Goal: Transaction & Acquisition: Purchase product/service

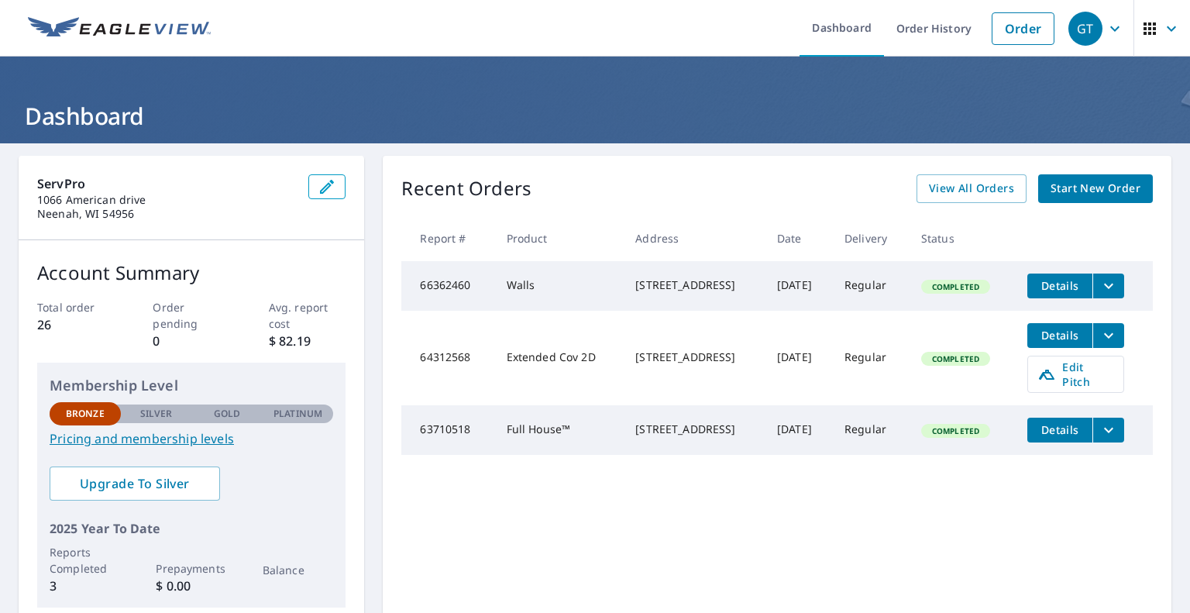
click at [1056, 191] on span "Start New Order" at bounding box center [1096, 188] width 90 height 19
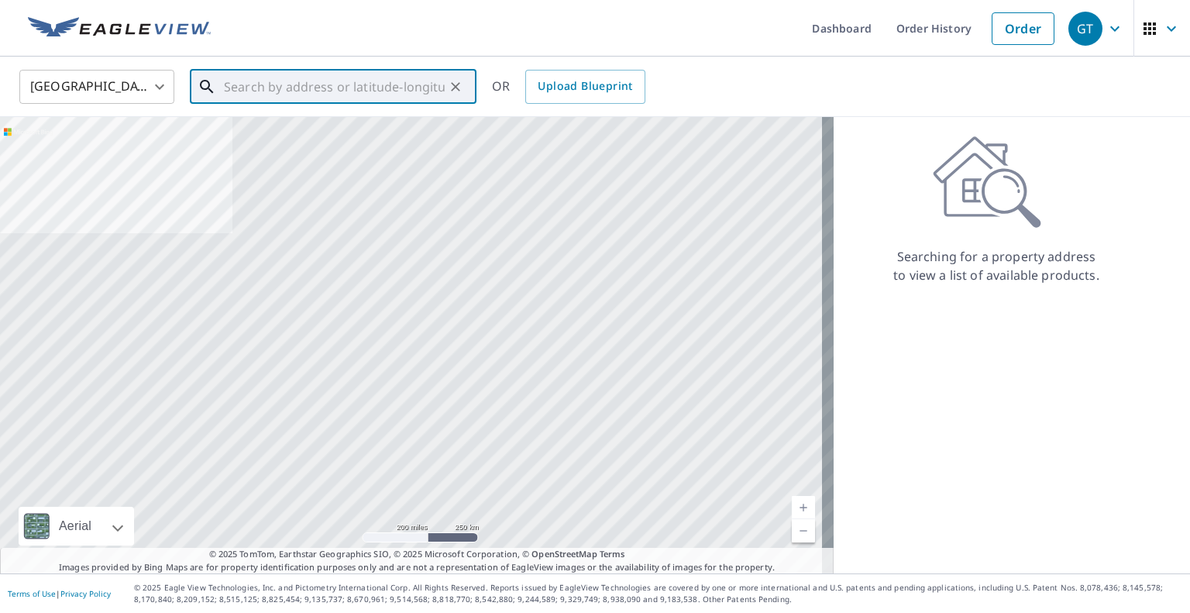
click at [239, 84] on input "text" at bounding box center [334, 86] width 221 height 43
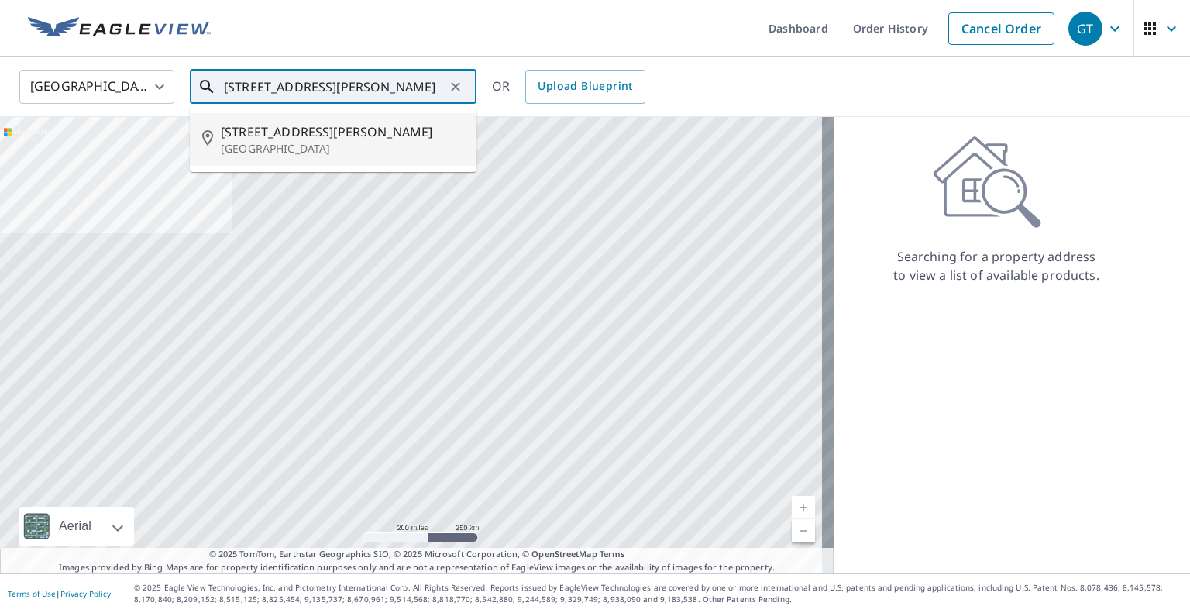
click at [245, 121] on li "711 S Taylor St Green Bay, WI 54303" at bounding box center [333, 139] width 287 height 53
type input "711 S Taylor St Green Bay, WI 54303"
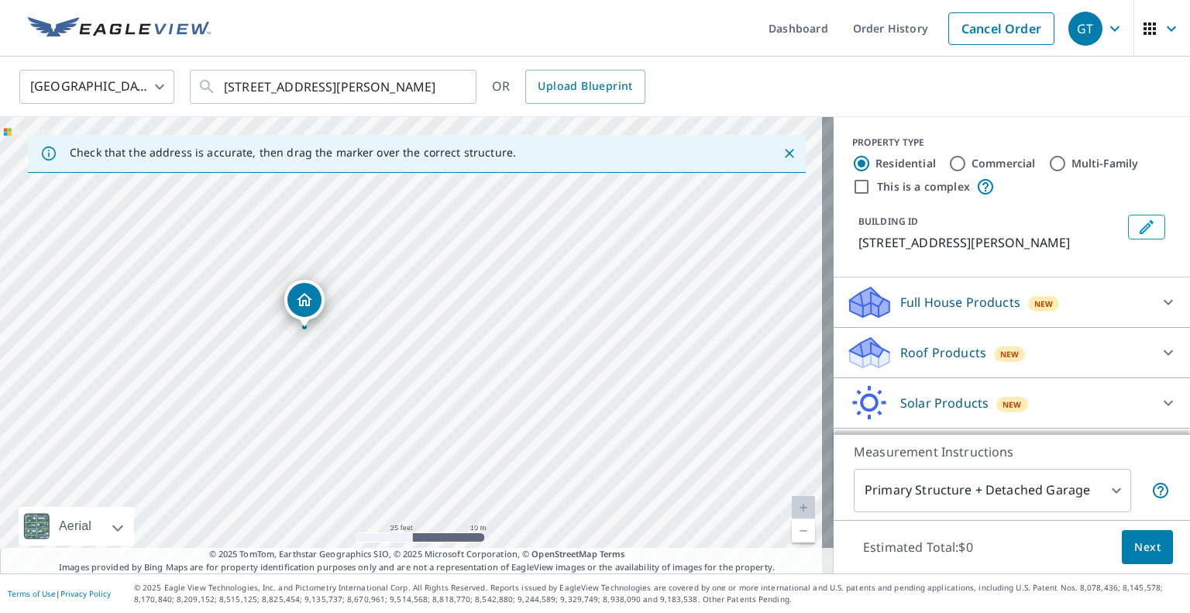
drag, startPoint x: 431, startPoint y: 232, endPoint x: 398, endPoint y: 341, distance: 113.3
click at [406, 366] on div "711 S Taylor St Green Bay, WI 54303" at bounding box center [417, 345] width 834 height 456
click at [1049, 160] on input "Multi-Family" at bounding box center [1058, 163] width 19 height 19
radio input "true"
type input "2"
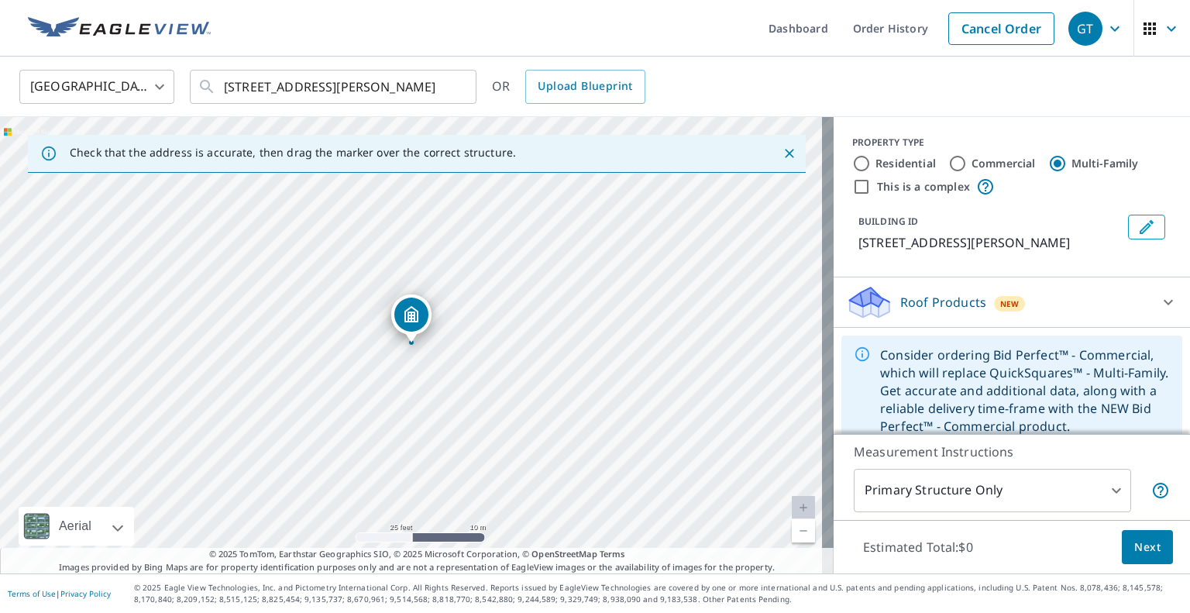
click at [897, 167] on label "Residential" at bounding box center [906, 163] width 60 height 15
click at [871, 167] on input "Residential" at bounding box center [861, 163] width 19 height 19
radio input "true"
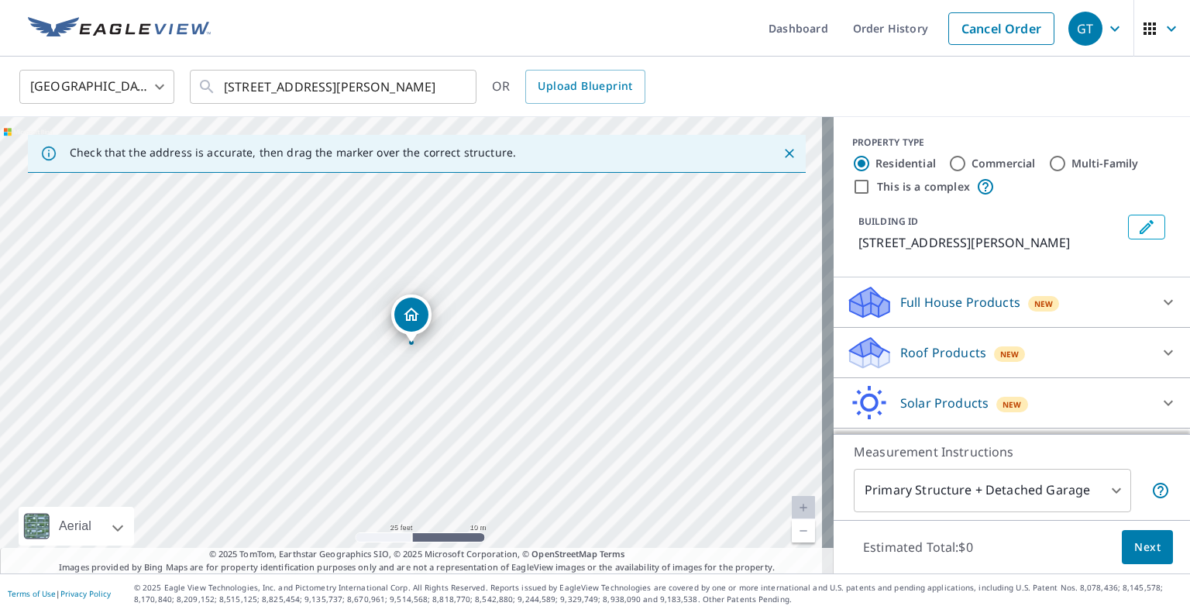
type input "1"
click at [1049, 170] on input "Multi-Family" at bounding box center [1058, 163] width 19 height 19
radio input "true"
type input "2"
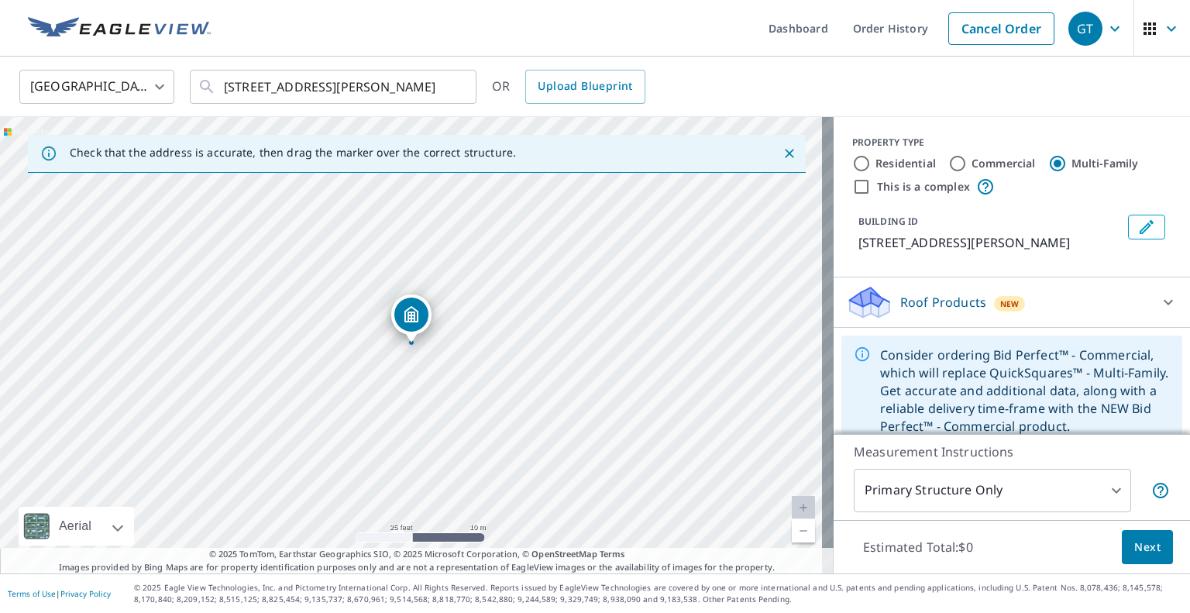
click at [1159, 302] on icon at bounding box center [1168, 302] width 19 height 19
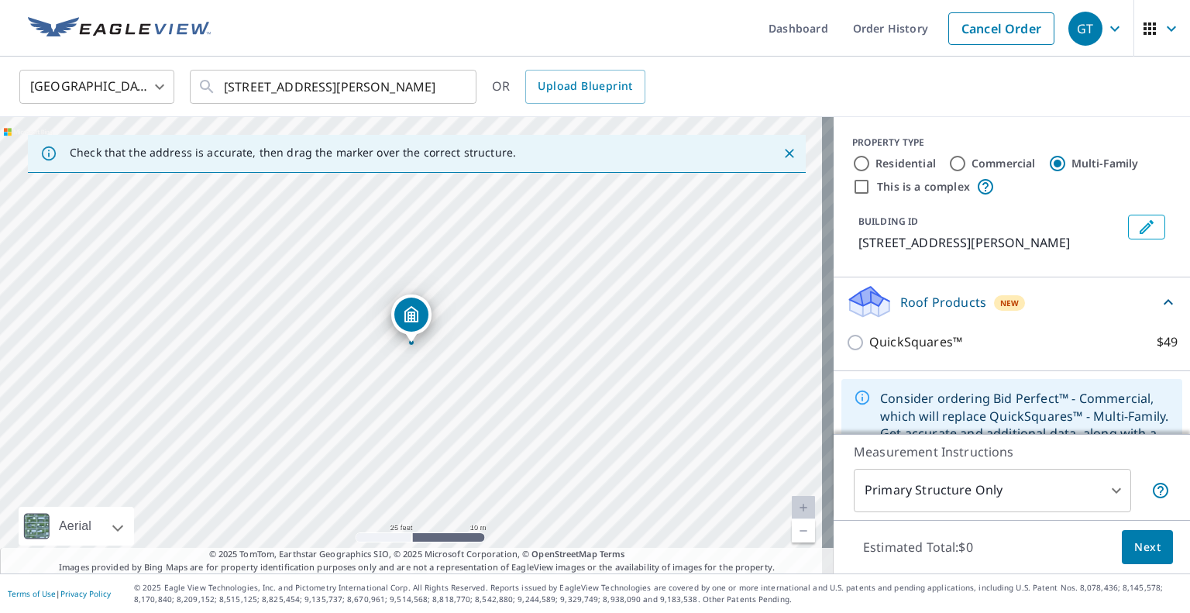
click at [905, 165] on label "Residential" at bounding box center [906, 163] width 60 height 15
click at [871, 165] on input "Residential" at bounding box center [861, 163] width 19 height 19
radio input "true"
type input "1"
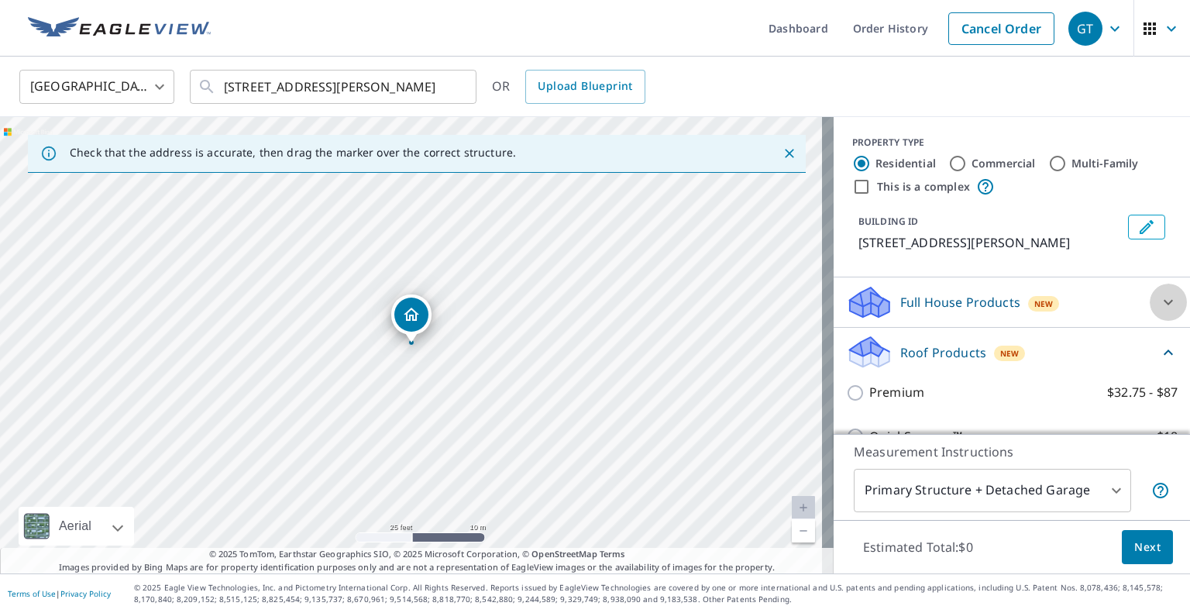
click at [1159, 298] on icon at bounding box center [1168, 302] width 19 height 19
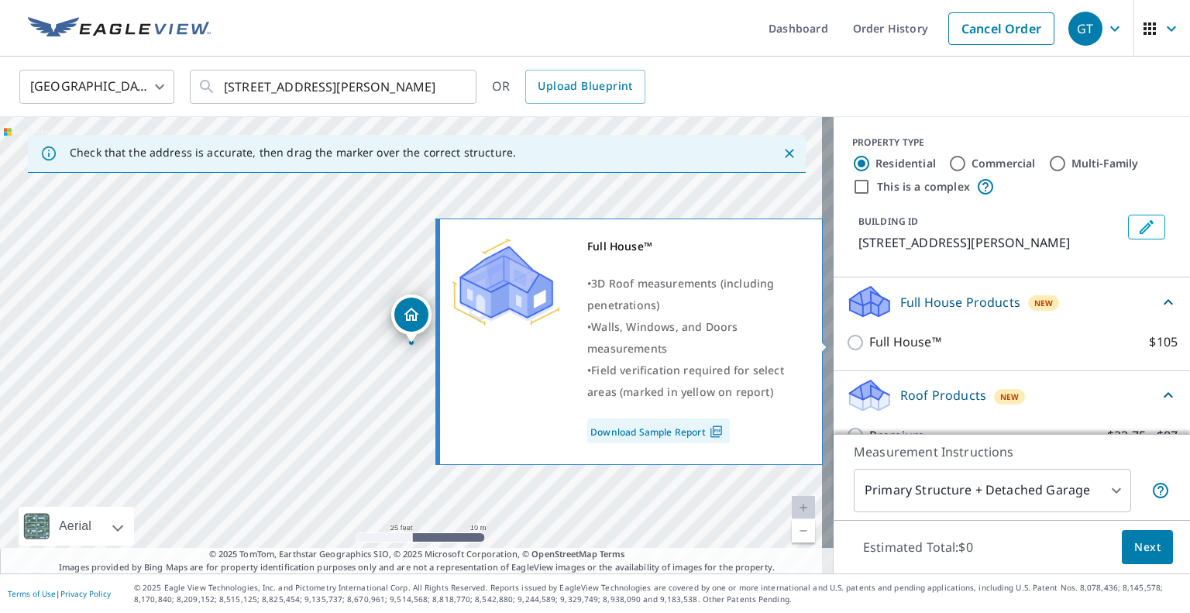
click at [846, 345] on input "Full House™ $105" at bounding box center [857, 342] width 23 height 19
checkbox input "true"
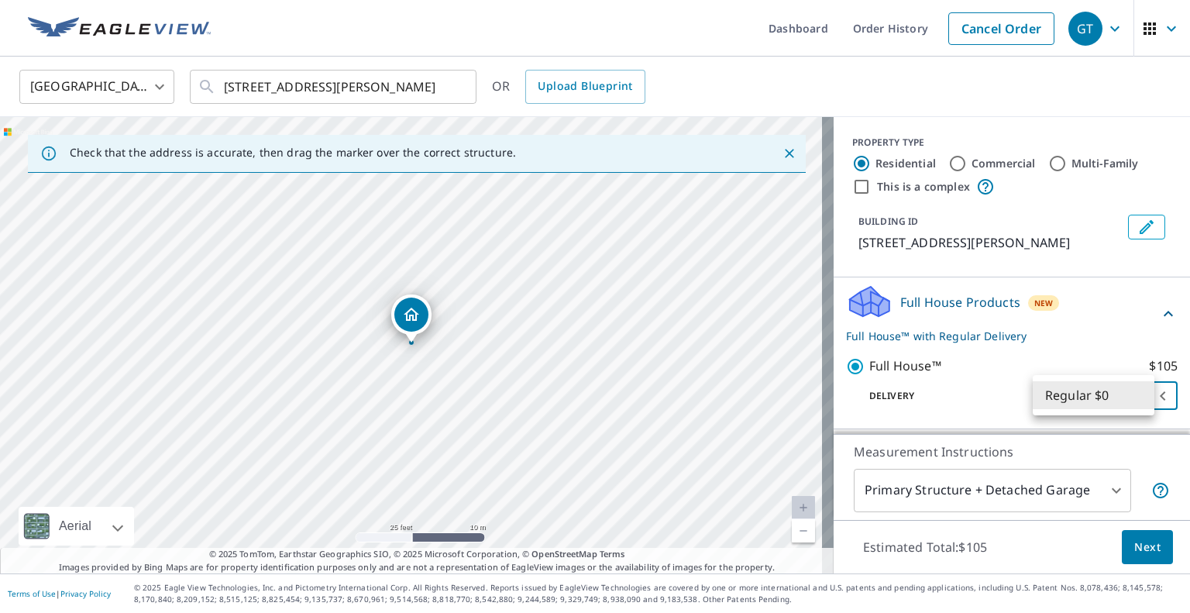
click at [1056, 390] on body "GT GT Dashboard Order History Cancel Order GT United States US ​ 711 S Taylor S…" at bounding box center [595, 306] width 1190 height 613
click at [1078, 405] on li "Regular $0" at bounding box center [1094, 395] width 122 height 28
click at [1135, 544] on span "Next" at bounding box center [1148, 547] width 26 height 19
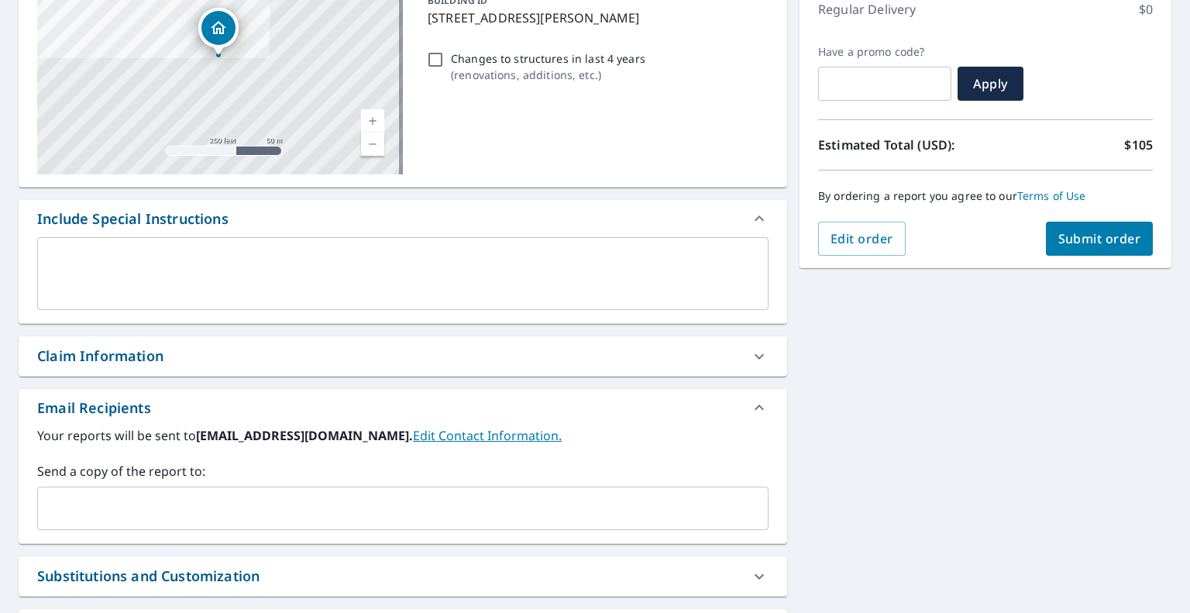
scroll to position [232, 0]
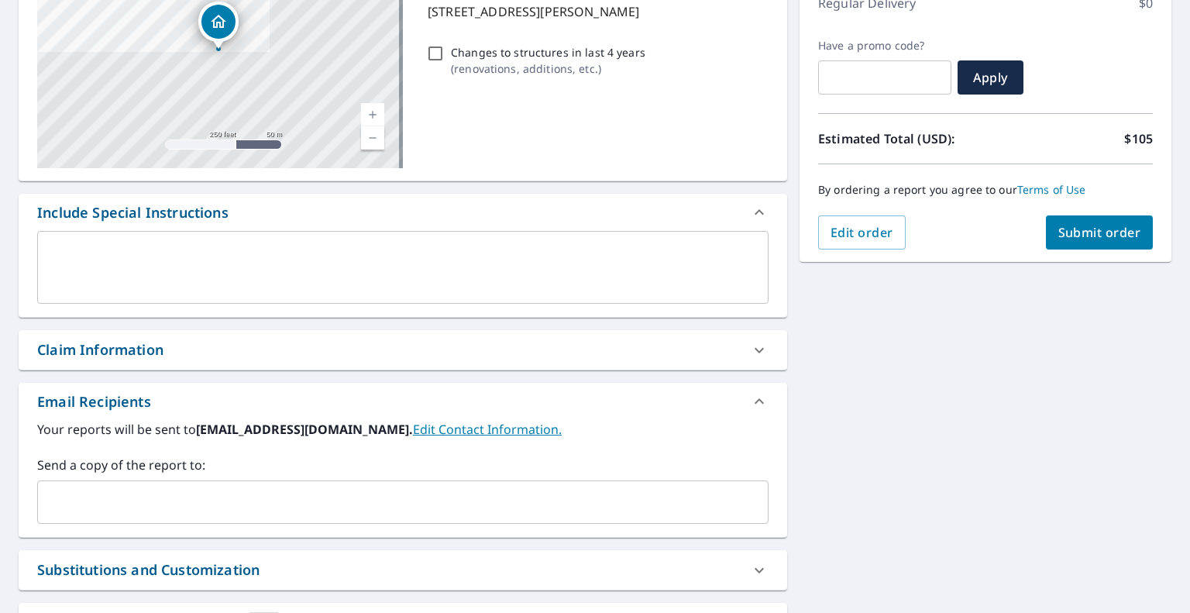
click at [346, 489] on input "text" at bounding box center [391, 501] width 694 height 29
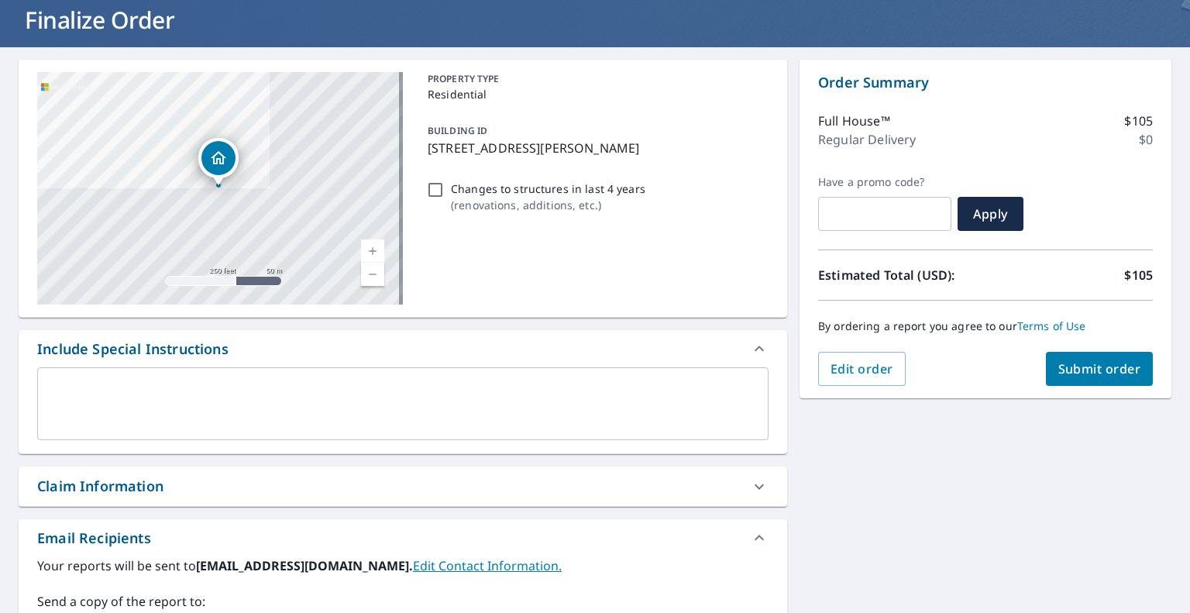
scroll to position [0, 0]
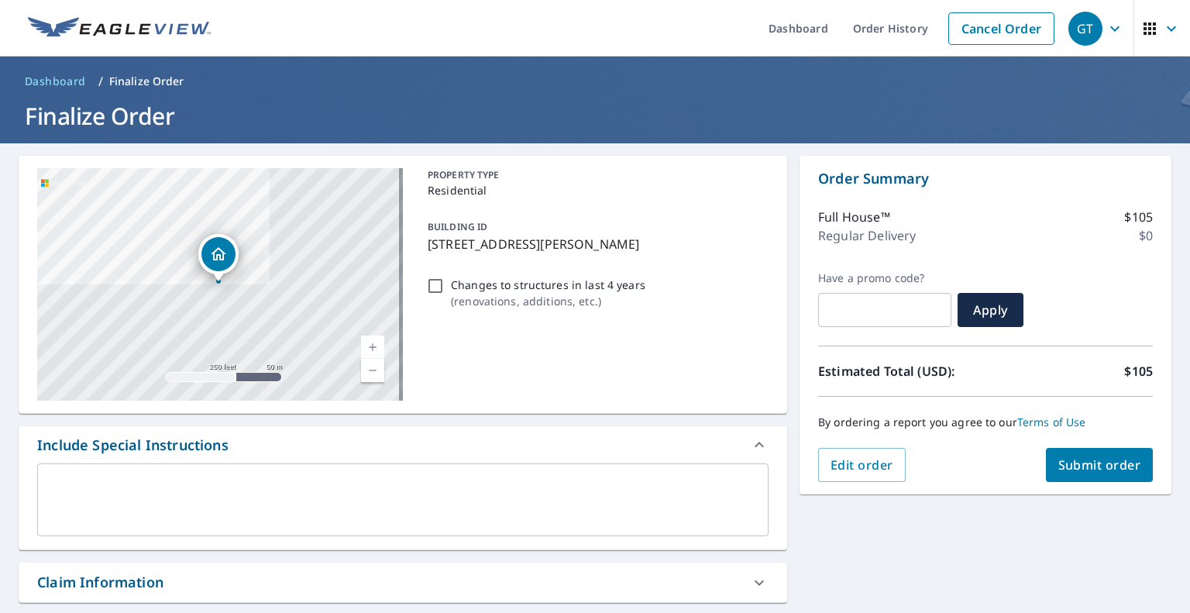
type input "cmalcom@servproappleton.com"
click at [1087, 463] on span "Submit order" at bounding box center [1100, 464] width 83 height 17
checkbox input "true"
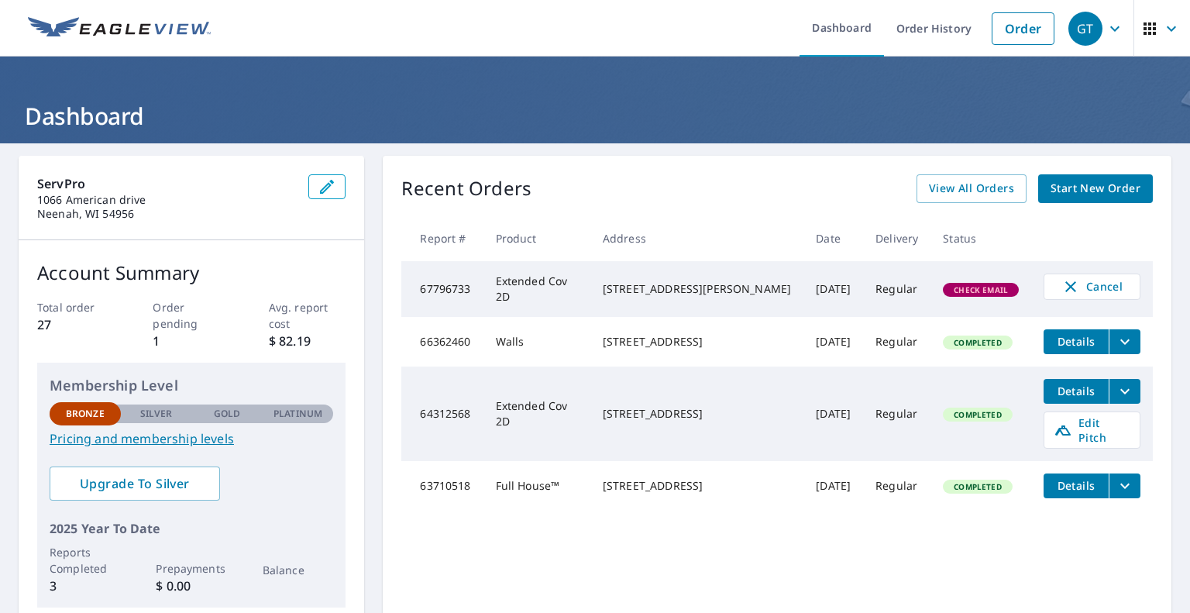
click at [945, 284] on span "Check Email" at bounding box center [981, 289] width 73 height 11
click at [804, 292] on td "[DATE]" at bounding box center [834, 289] width 60 height 56
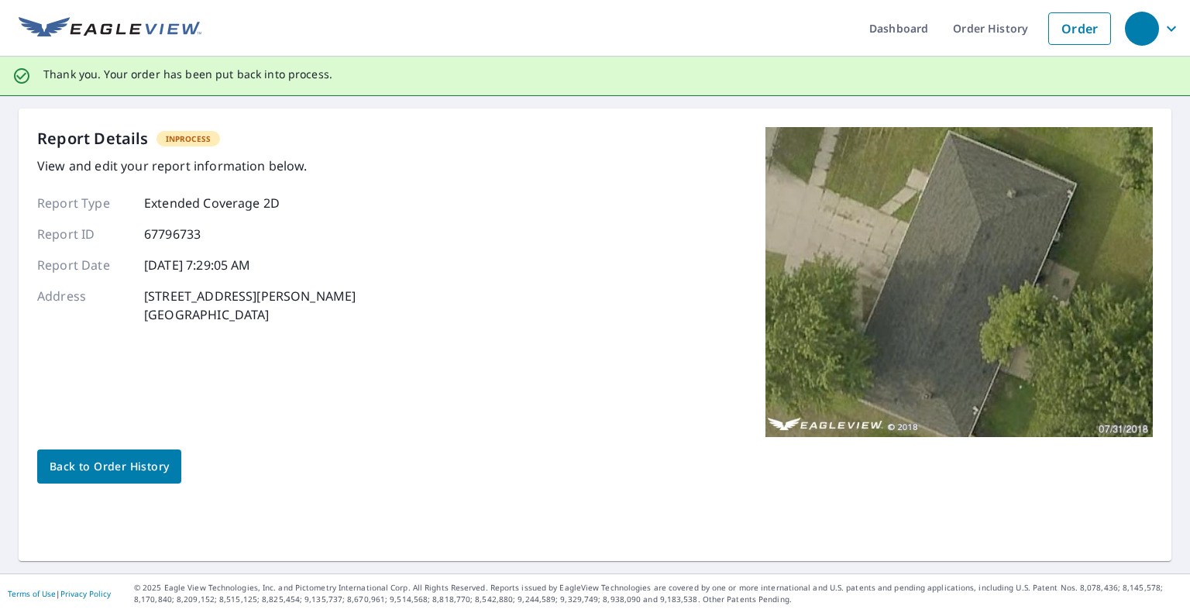
click at [118, 465] on span "Back to Order History" at bounding box center [109, 466] width 119 height 19
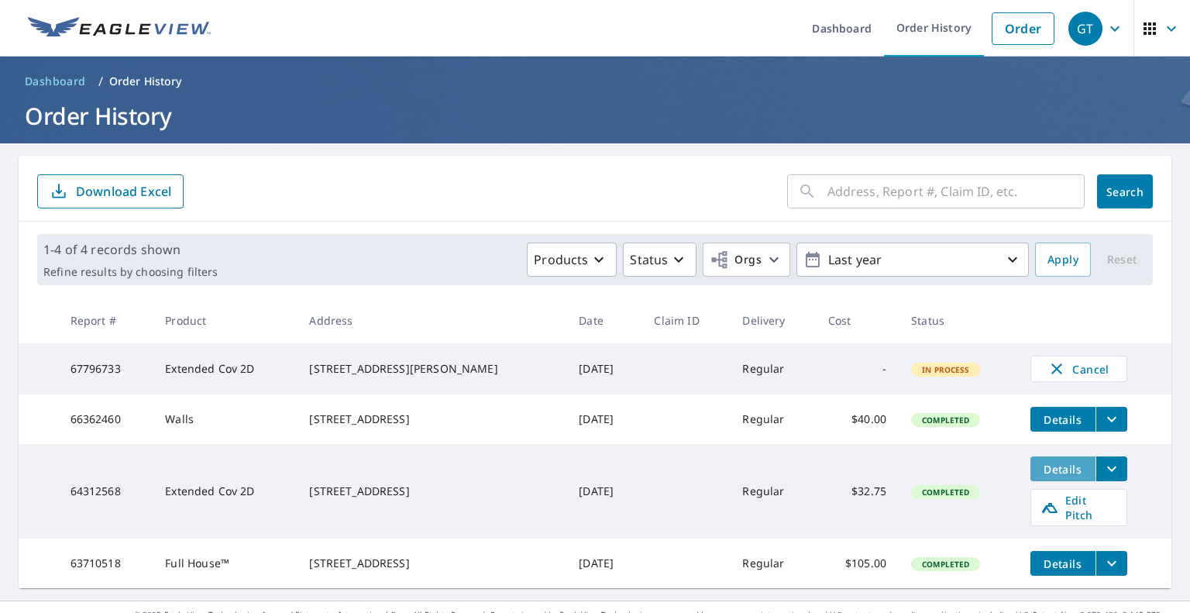
click at [1059, 477] on span "Details" at bounding box center [1063, 469] width 46 height 15
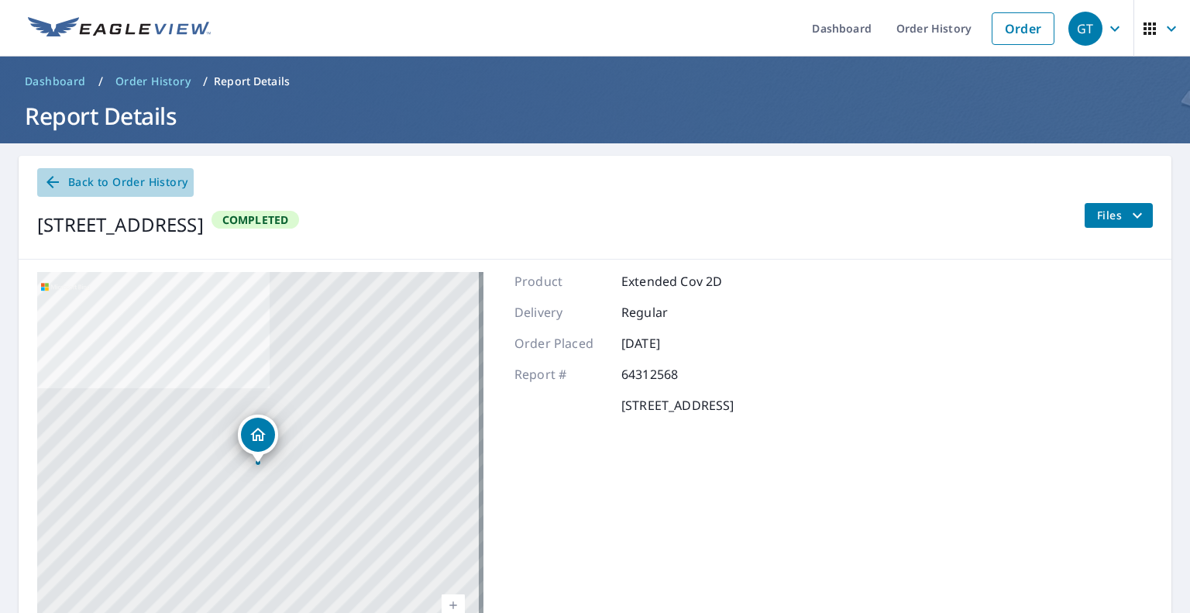
click at [146, 182] on span "Back to Order History" at bounding box center [115, 182] width 144 height 19
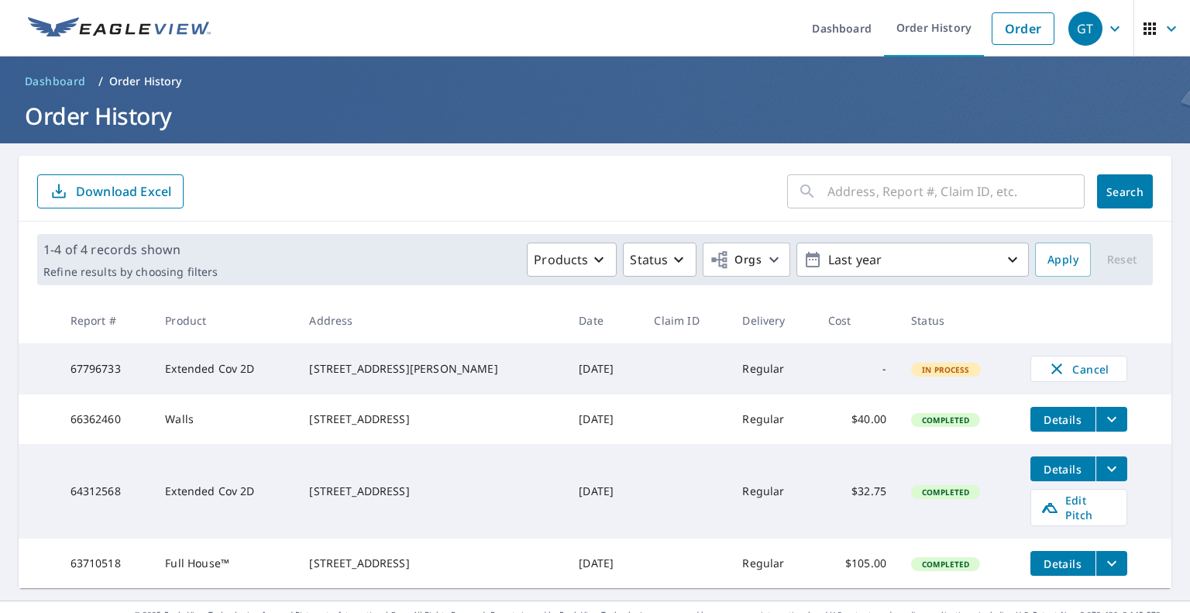
click at [1103, 478] on icon "filesDropdownBtn-64312568" at bounding box center [1112, 469] width 19 height 19
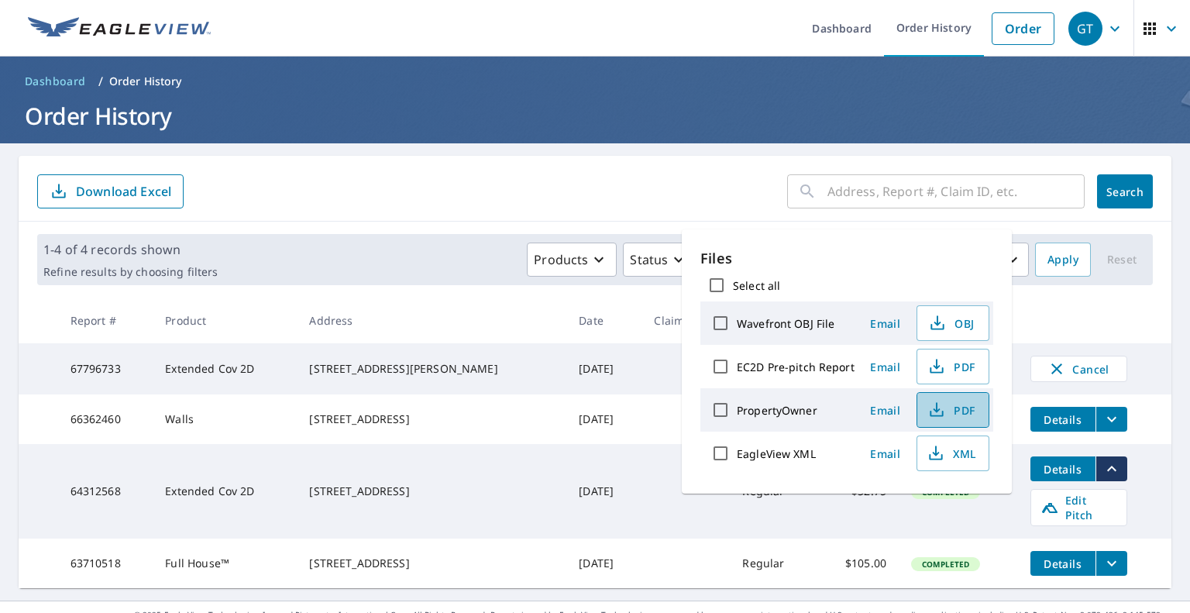
click at [969, 412] on span "PDF" at bounding box center [952, 410] width 50 height 19
click at [958, 358] on span "PDF" at bounding box center [952, 366] width 50 height 19
click at [952, 374] on span "PDF" at bounding box center [952, 366] width 50 height 19
click at [586, 170] on div "​ Search Download Excel" at bounding box center [595, 189] width 1153 height 66
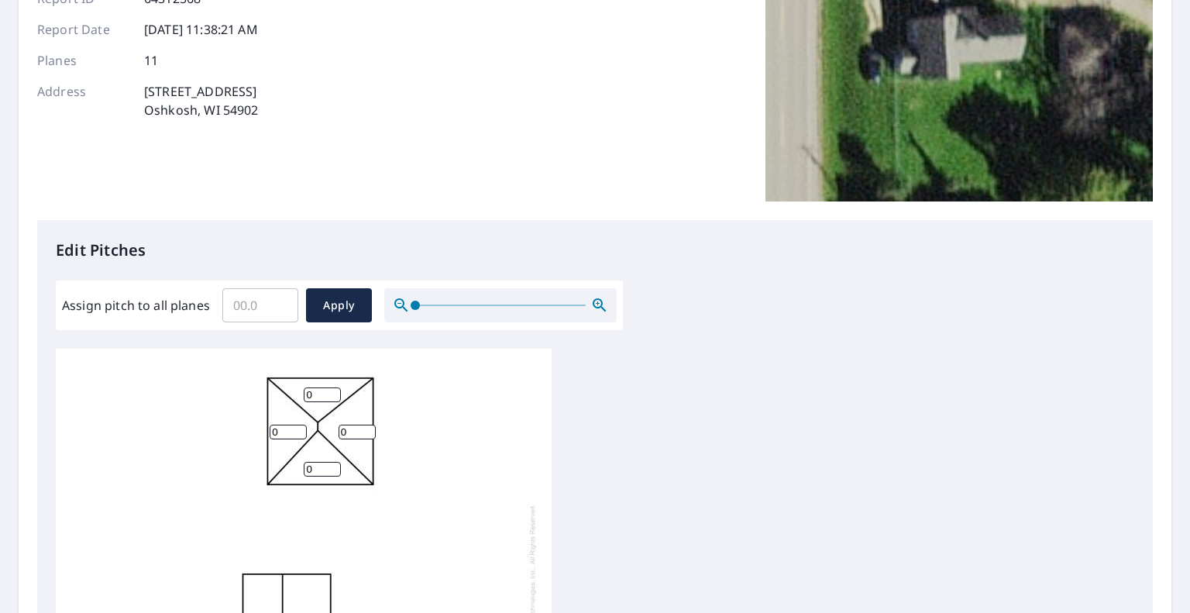
scroll to position [232, 0]
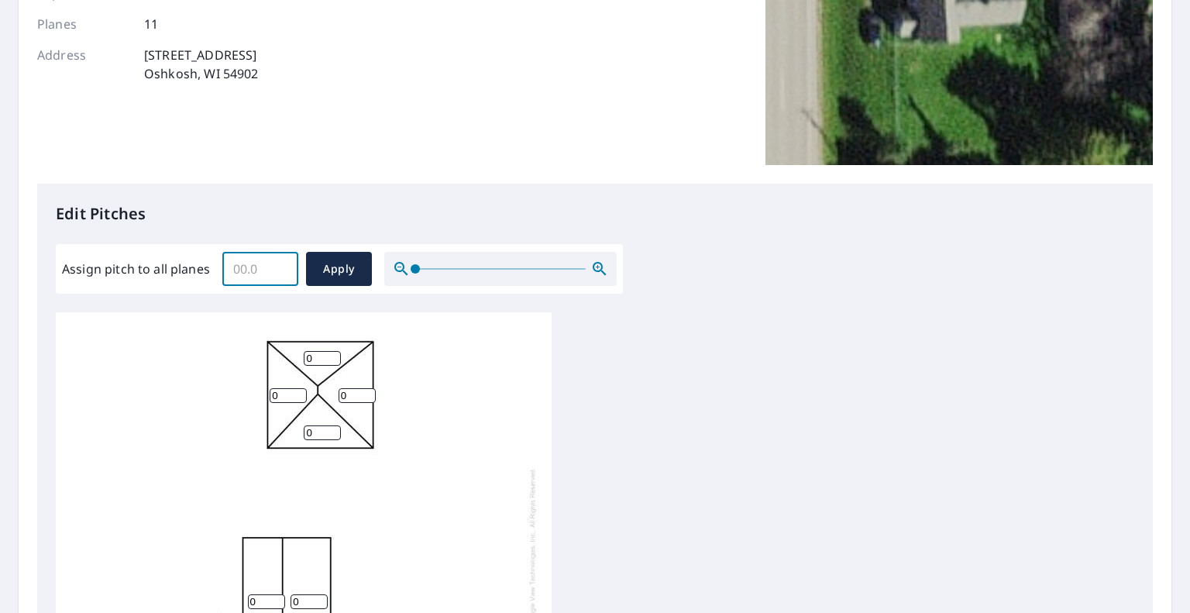
click at [262, 277] on input "Assign pitch to all planes" at bounding box center [260, 268] width 76 height 43
type input "6"
click at [310, 269] on button "Apply" at bounding box center [339, 269] width 66 height 34
type input "6"
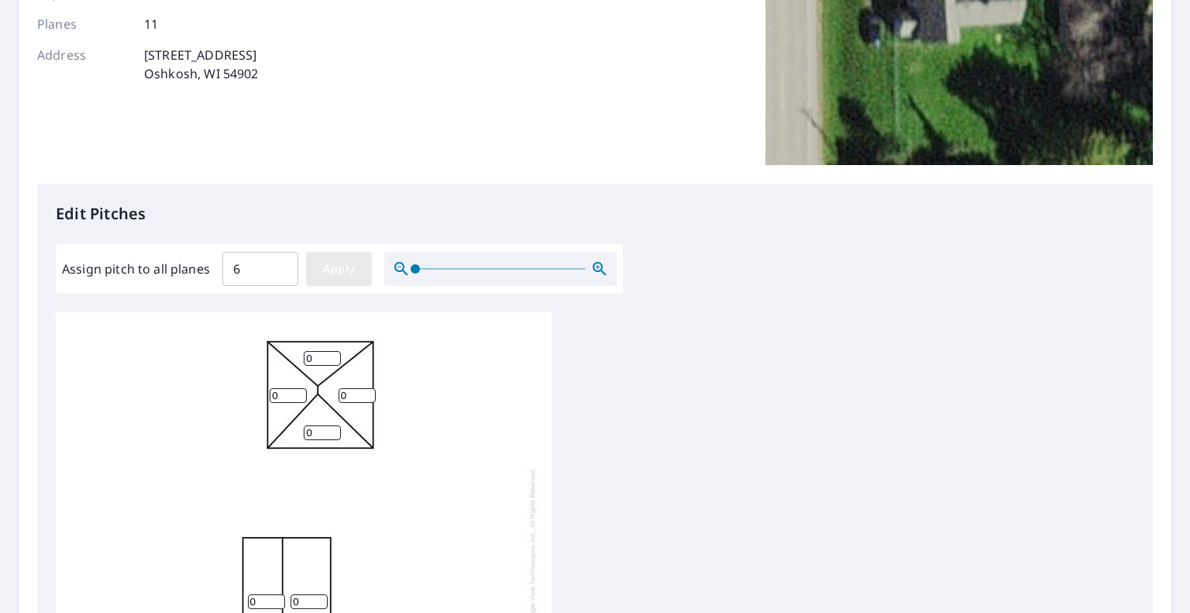
type input "6"
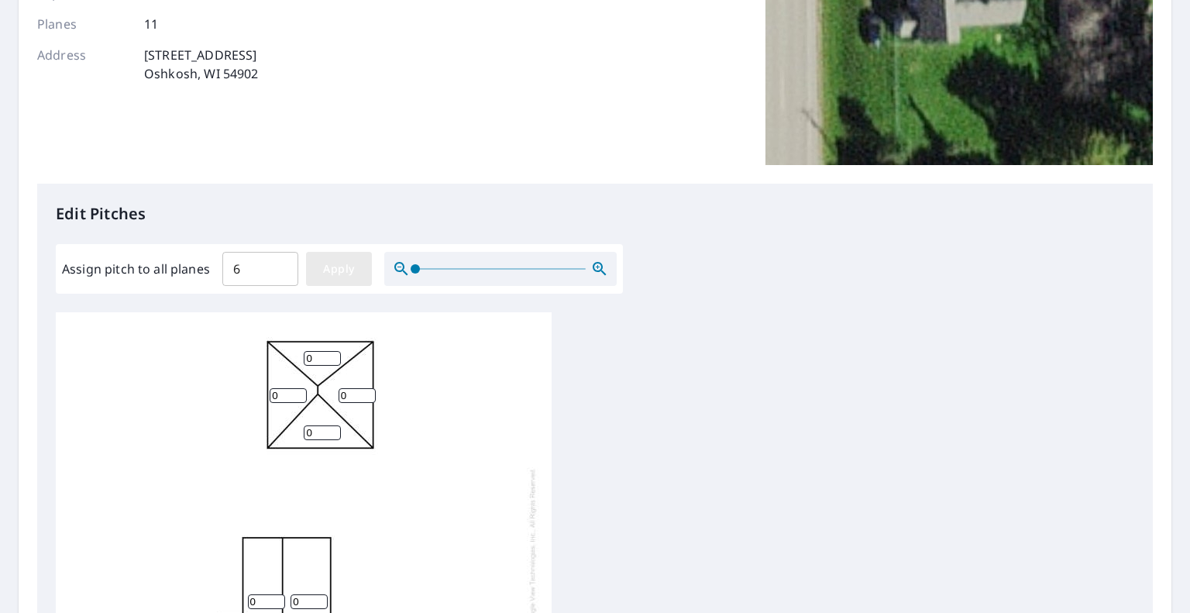
type input "6"
click at [350, 265] on span "Apply" at bounding box center [339, 269] width 41 height 19
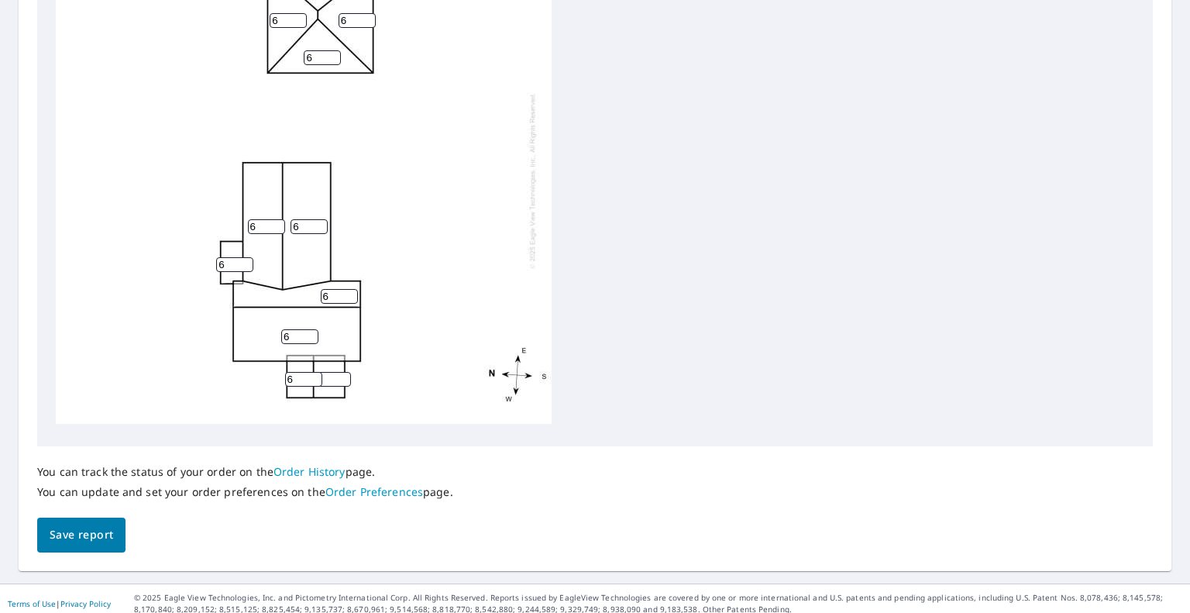
scroll to position [613, 0]
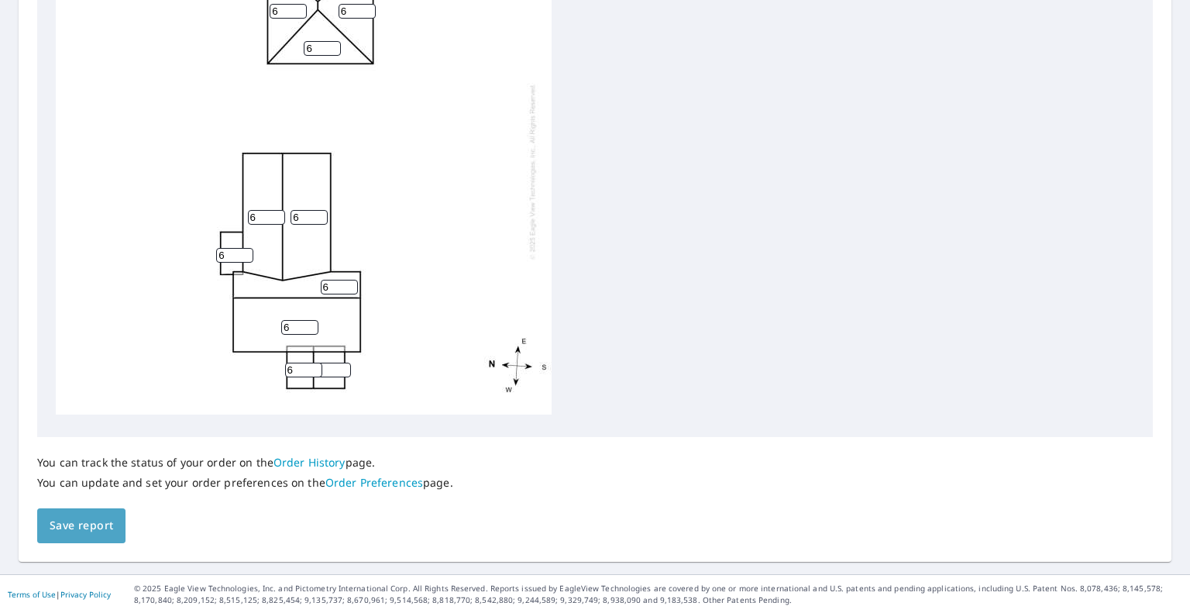
click at [84, 523] on span "Save report" at bounding box center [82, 525] width 64 height 19
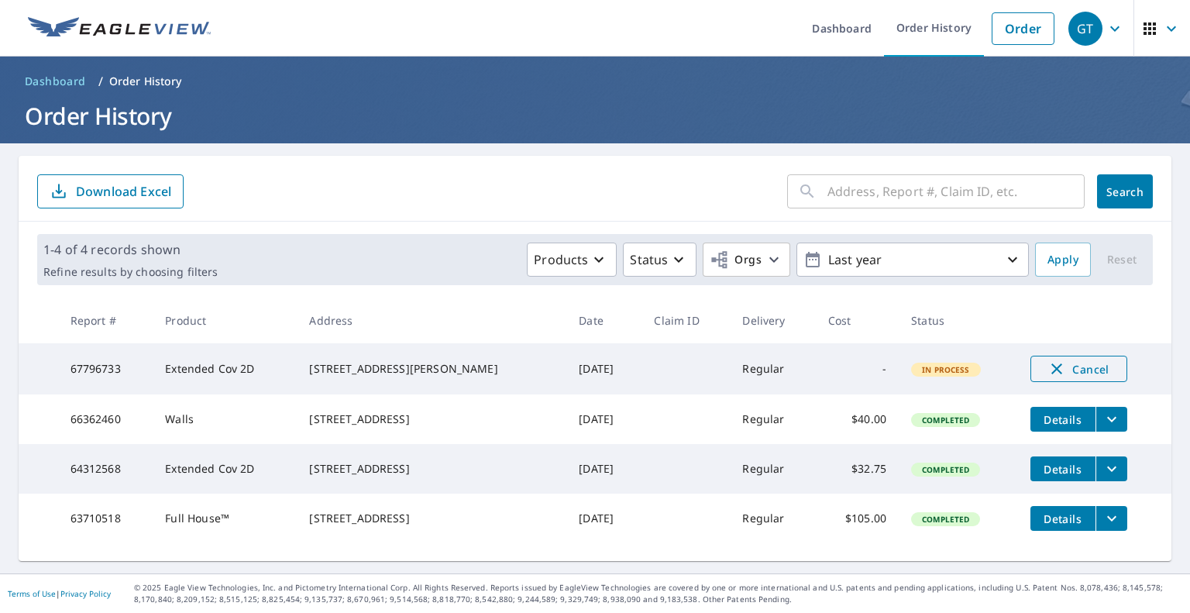
scroll to position [5, 0]
click at [1048, 475] on span "Details" at bounding box center [1063, 469] width 46 height 15
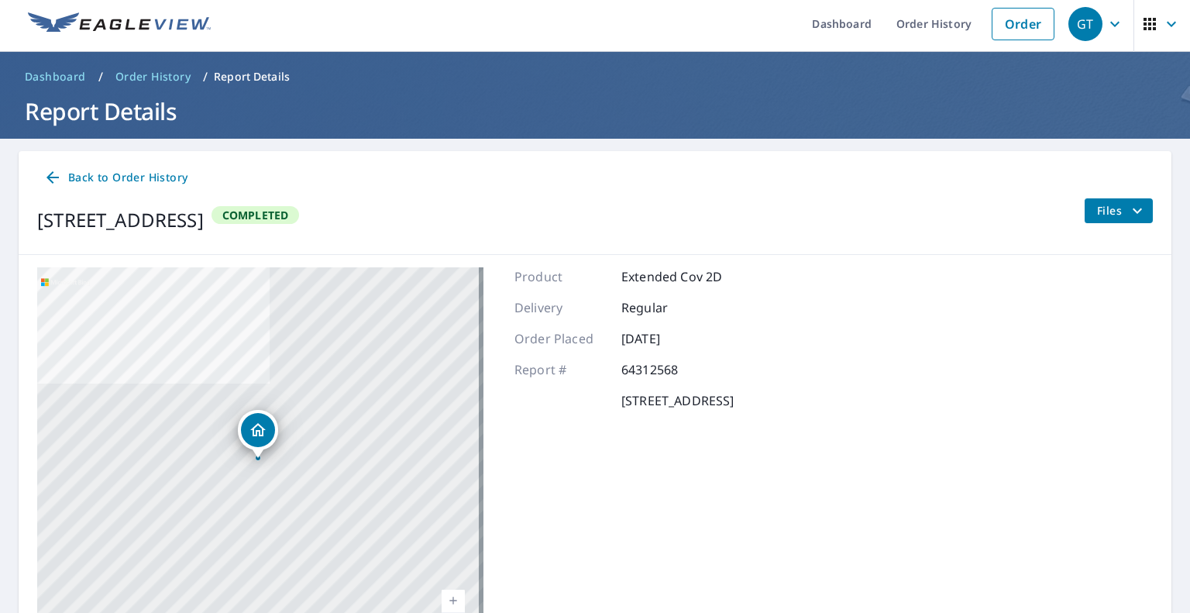
click at [1097, 209] on span "Files" at bounding box center [1122, 210] width 50 height 19
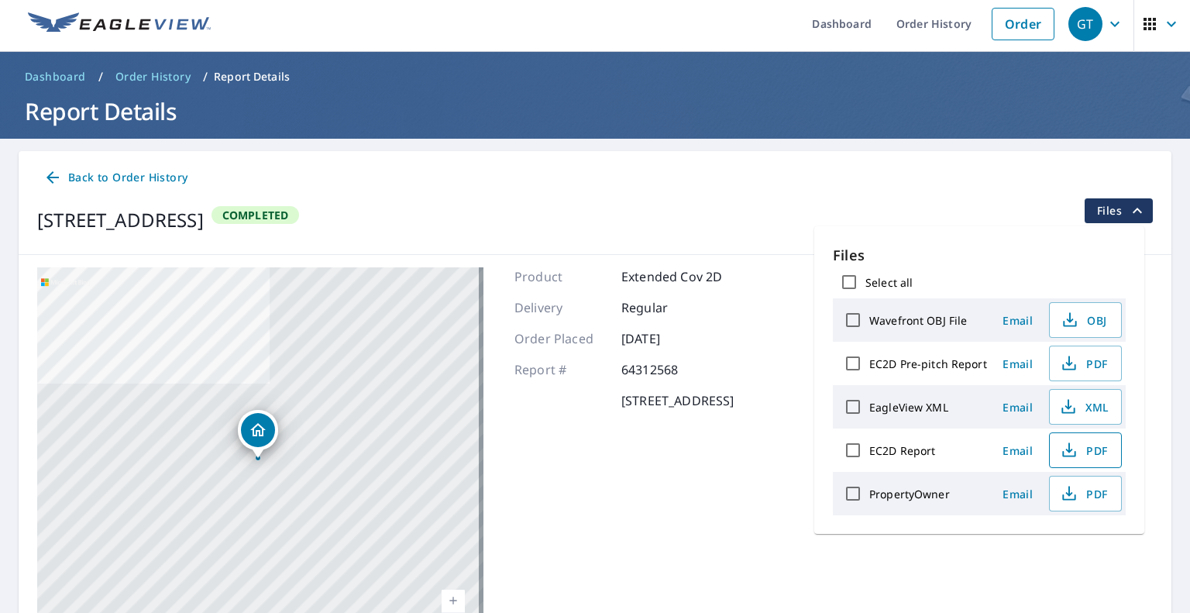
click at [1080, 441] on span "PDF" at bounding box center [1084, 450] width 50 height 19
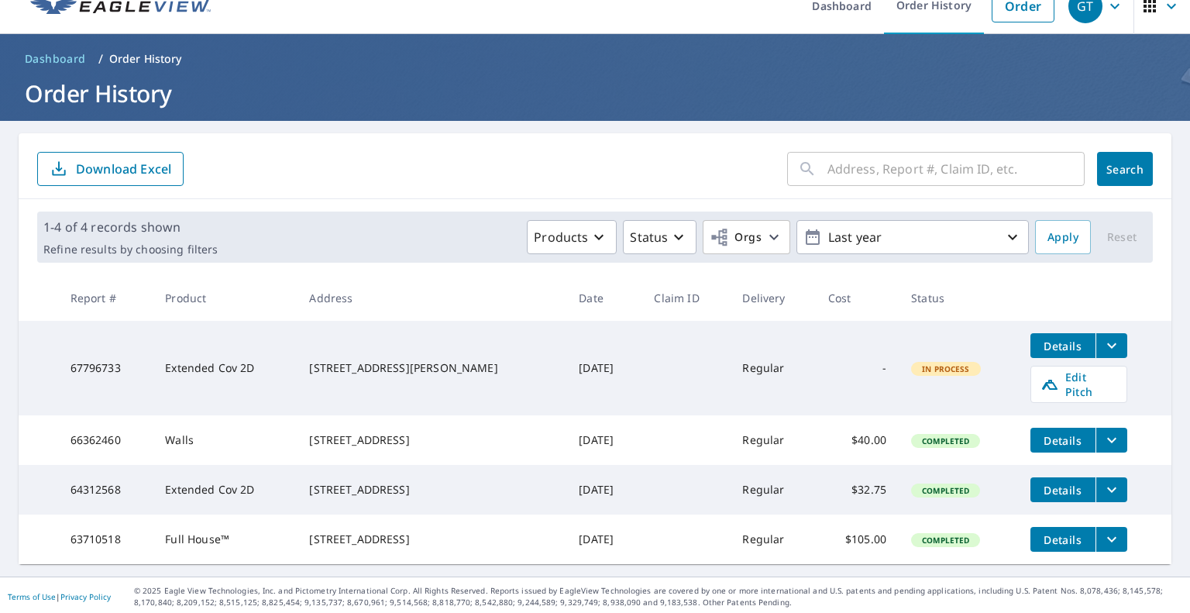
scroll to position [33, 0]
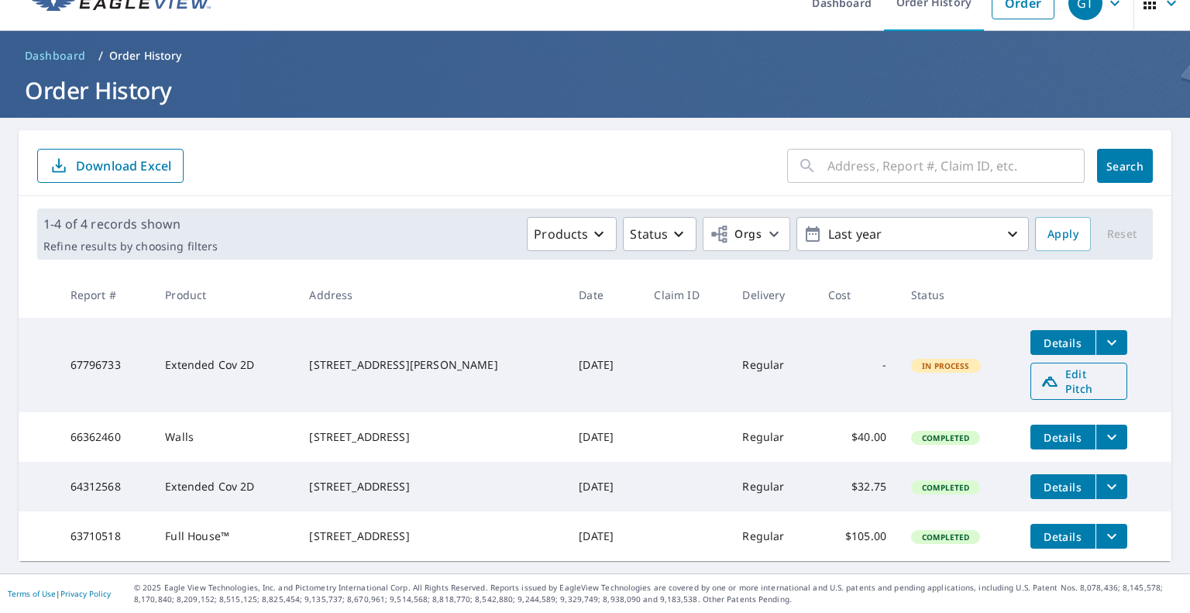
click at [1056, 367] on span "Edit Pitch" at bounding box center [1079, 381] width 77 height 29
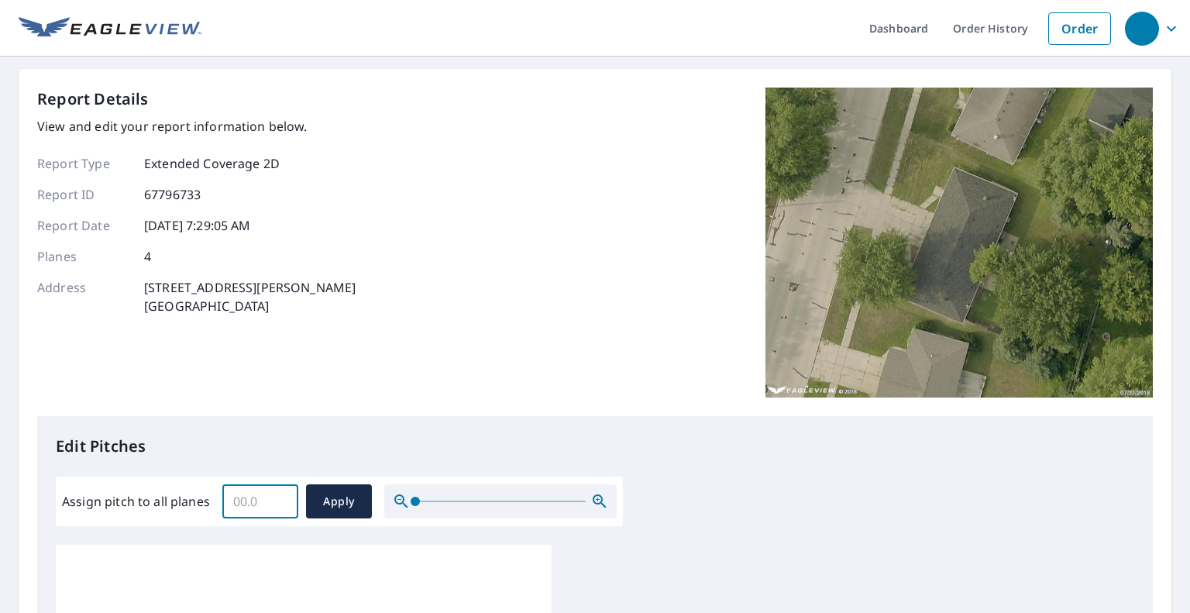
click at [254, 500] on input "Assign pitch to all planes" at bounding box center [260, 501] width 76 height 43
type input "6"
drag, startPoint x: 346, startPoint y: 495, endPoint x: 336, endPoint y: 480, distance: 18.9
click at [346, 501] on span "Apply" at bounding box center [339, 501] width 41 height 19
type input "6"
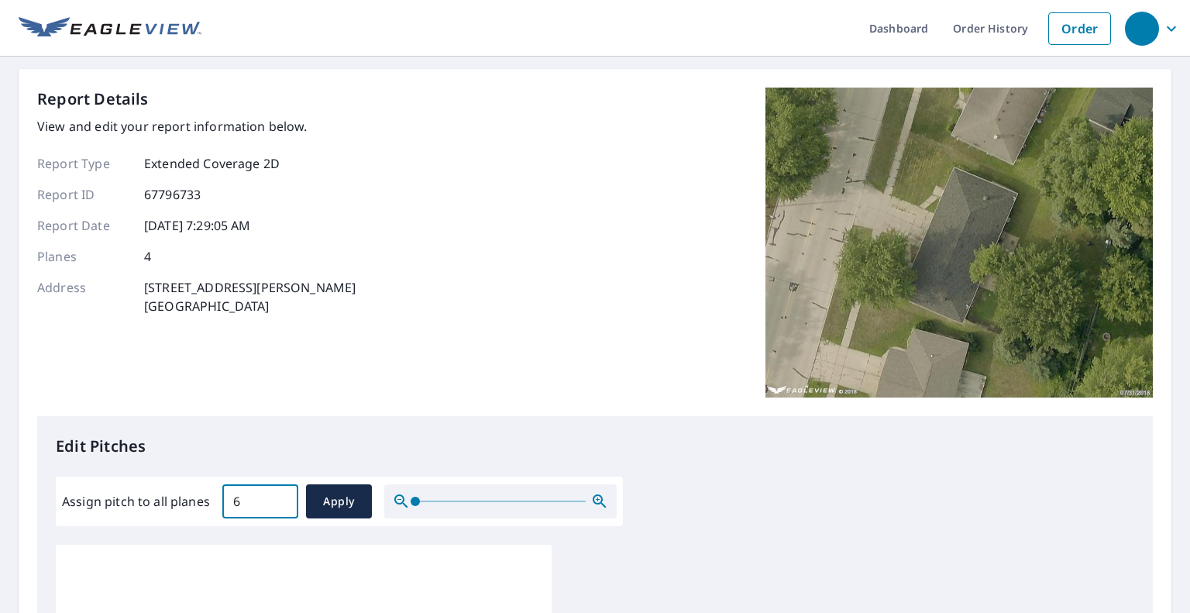
type input "6"
click at [350, 494] on span "Apply" at bounding box center [339, 501] width 41 height 19
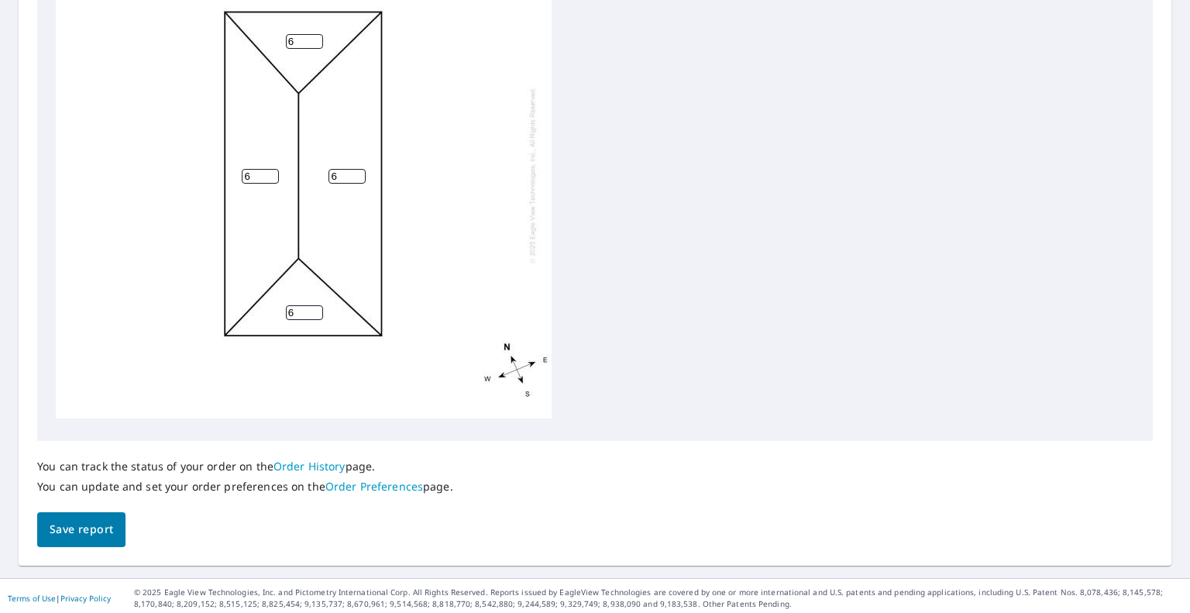
scroll to position [613, 0]
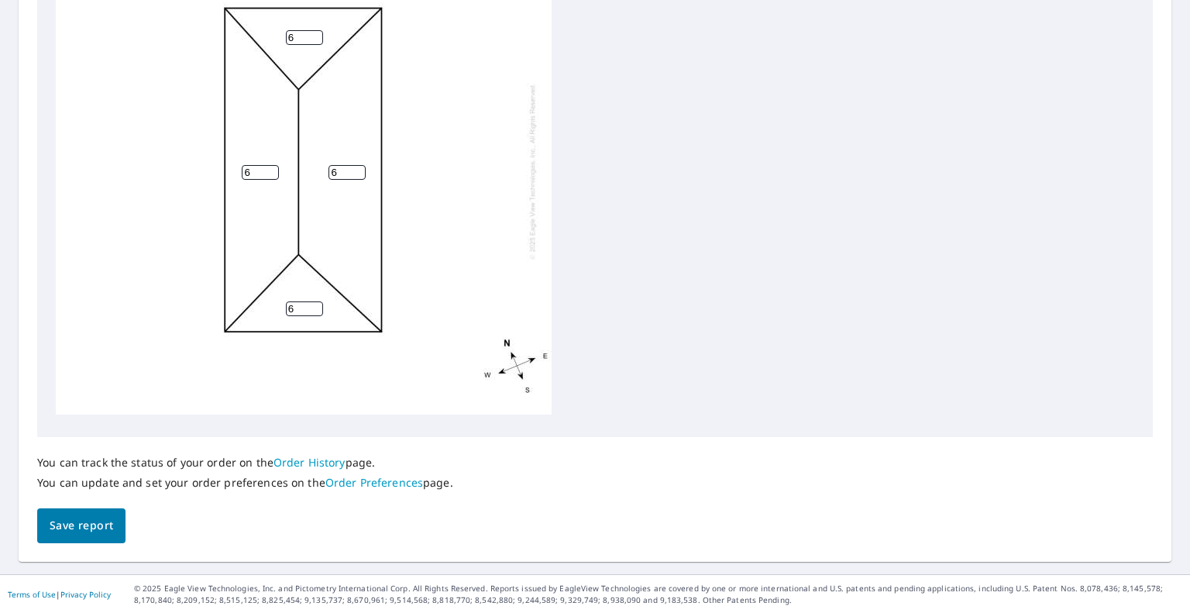
click at [71, 520] on span "Save report" at bounding box center [82, 525] width 64 height 19
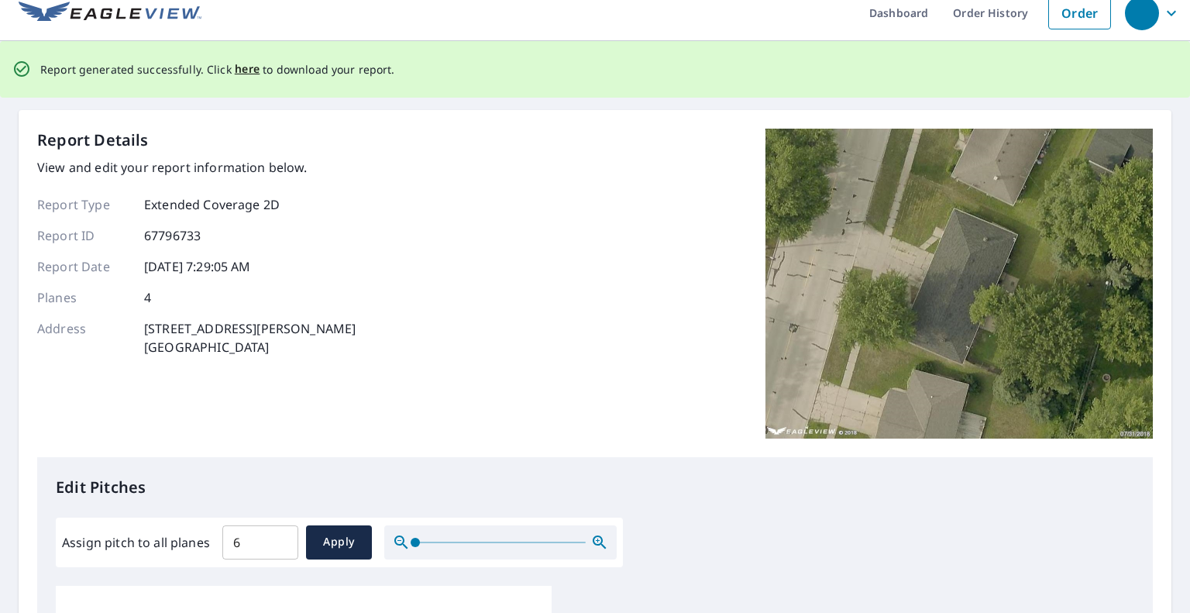
scroll to position [0, 0]
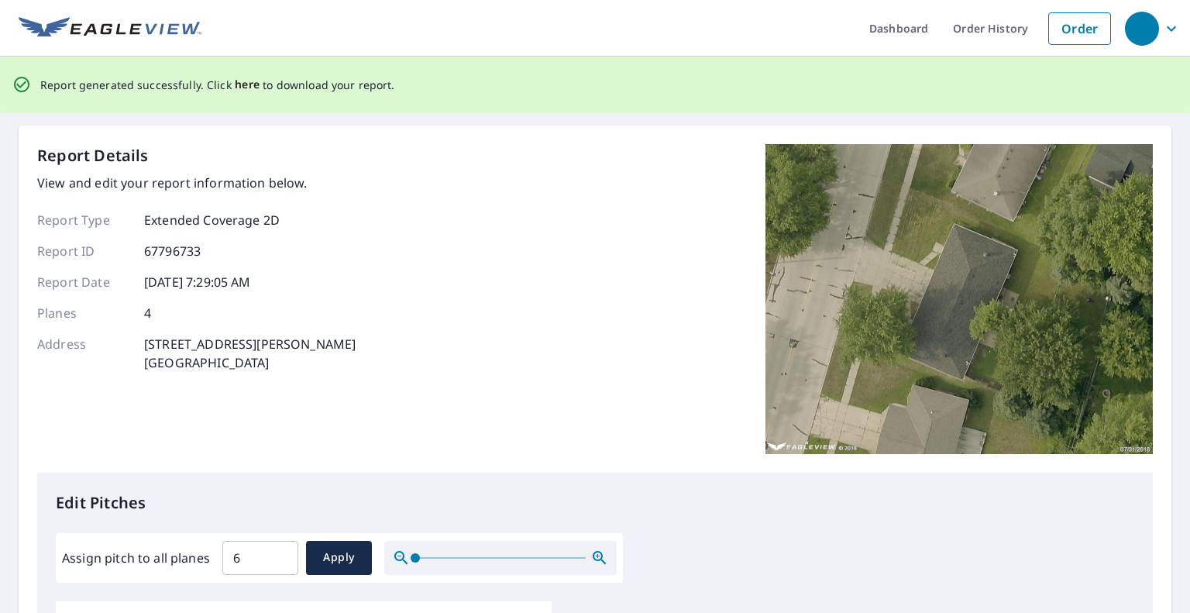
click at [242, 88] on span "here" at bounding box center [248, 84] width 26 height 19
